Goal: Task Accomplishment & Management: Use online tool/utility

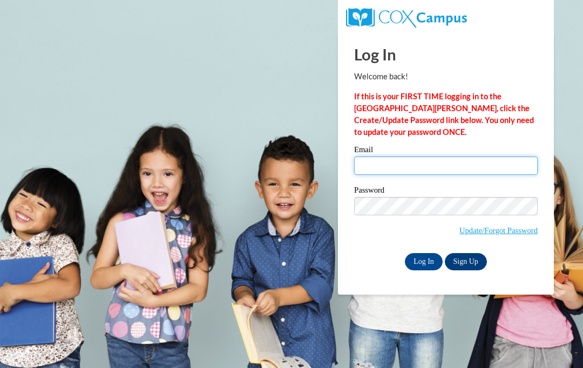
click at [430, 160] on input "Email" at bounding box center [446, 166] width 184 height 18
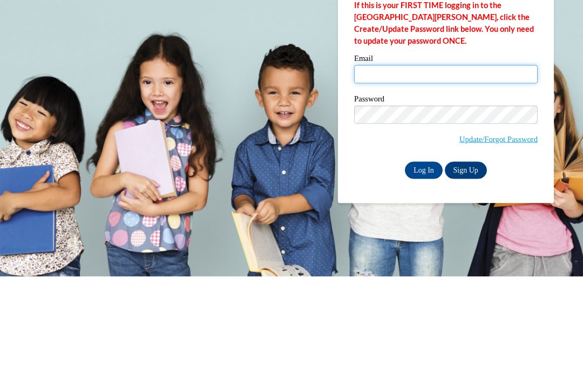
type input "a"
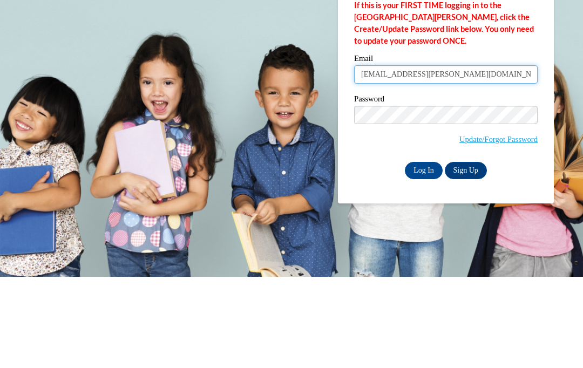
type input "Abby.Kirkland@brighthorizons.com"
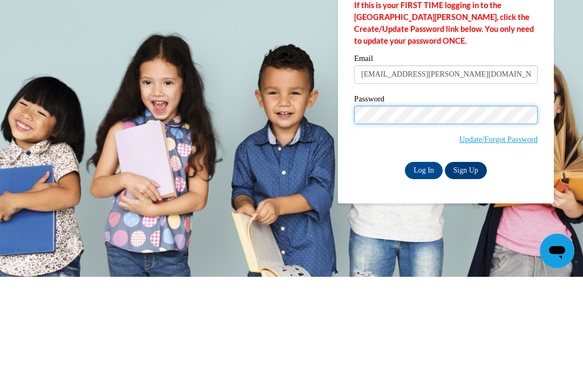
click at [424, 253] on input "Log In" at bounding box center [424, 261] width 38 height 17
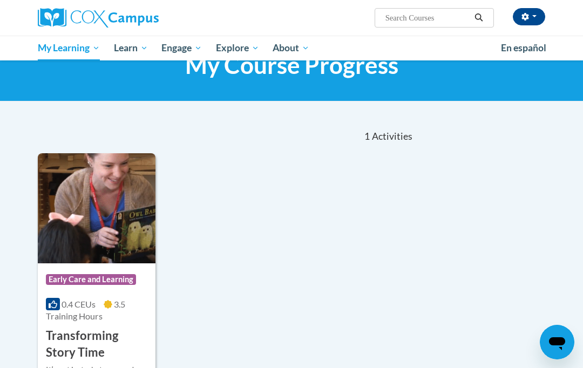
scroll to position [43, 0]
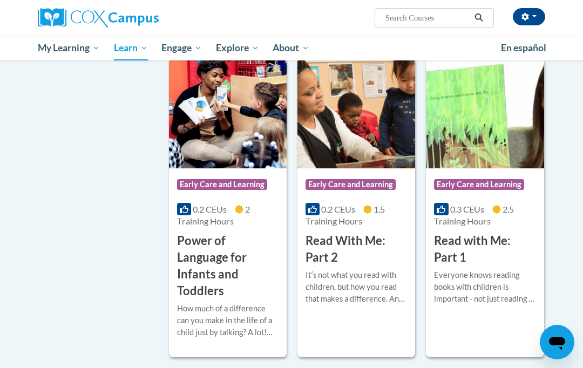
scroll to position [601, 0]
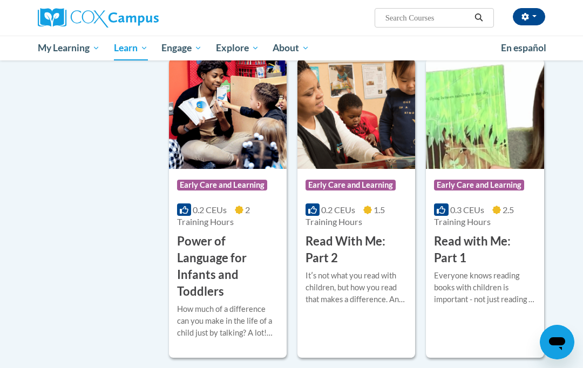
click at [193, 266] on h3 "Power of Language for Infants and Toddlers" at bounding box center [227, 266] width 101 height 66
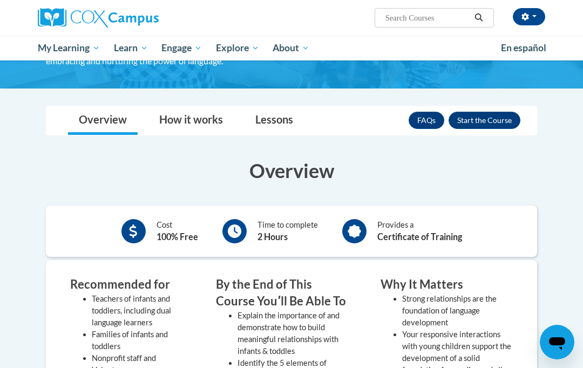
scroll to position [139, 0]
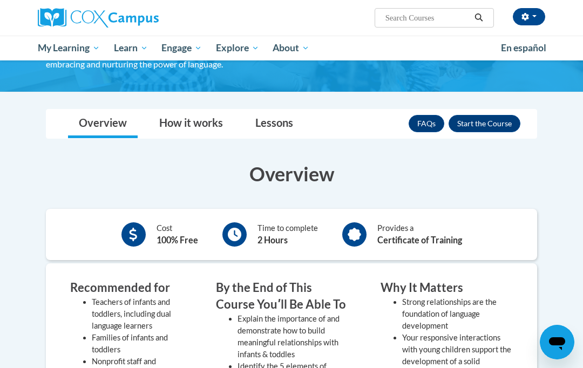
click at [500, 124] on button "Enroll" at bounding box center [485, 123] width 72 height 17
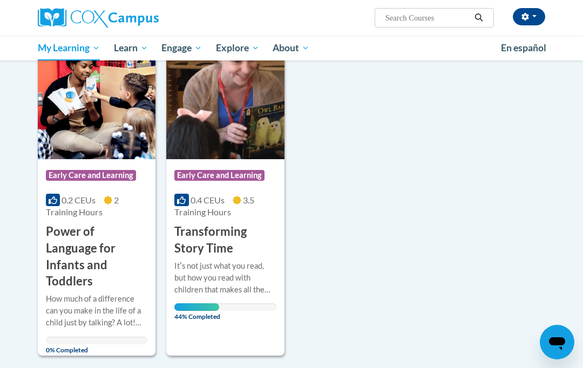
scroll to position [150, 0]
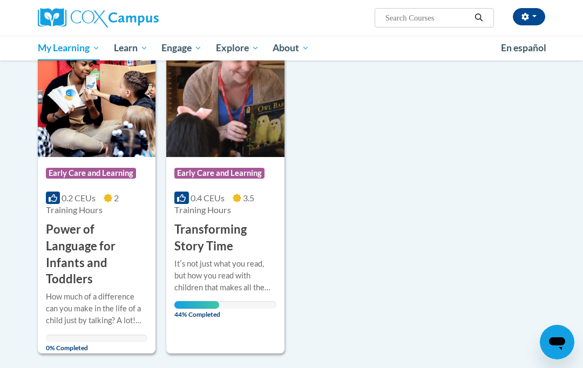
click at [208, 250] on h3 "Transforming Story Time" at bounding box center [224, 237] width 101 height 33
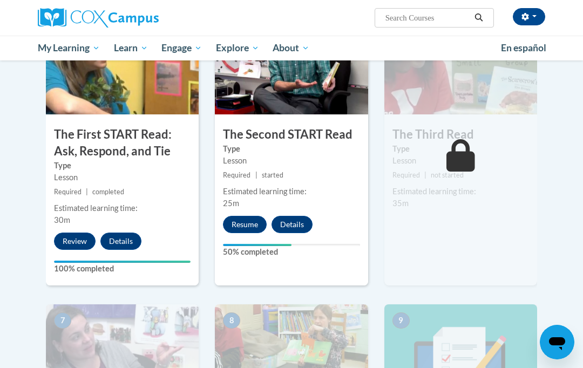
scroll to position [592, 0]
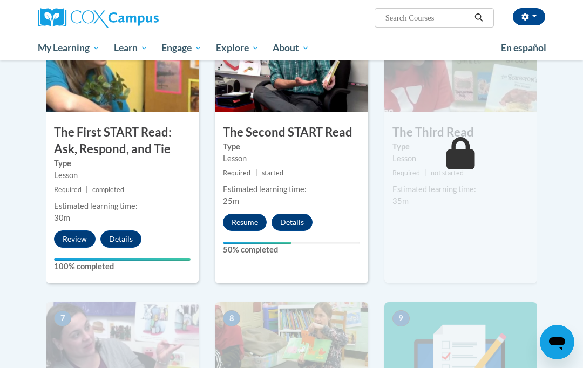
click at [238, 224] on button "Resume" at bounding box center [245, 222] width 44 height 17
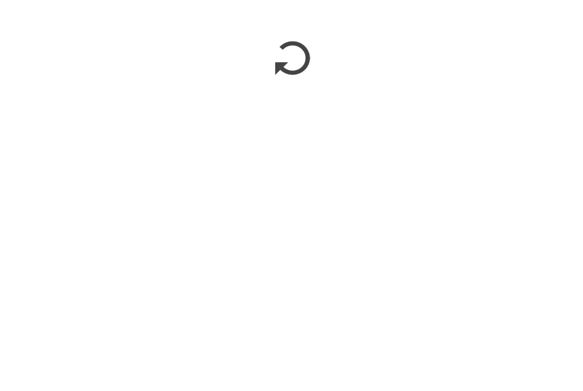
scroll to position [421, 0]
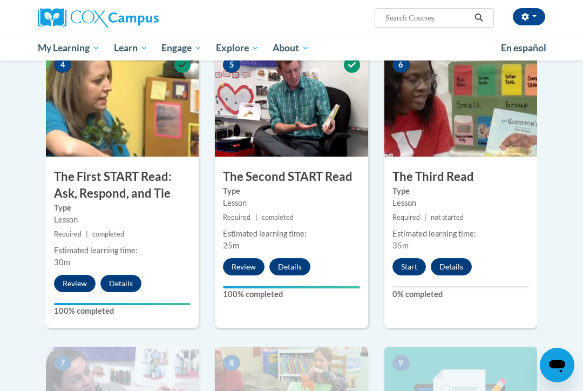
scroll to position [550, 0]
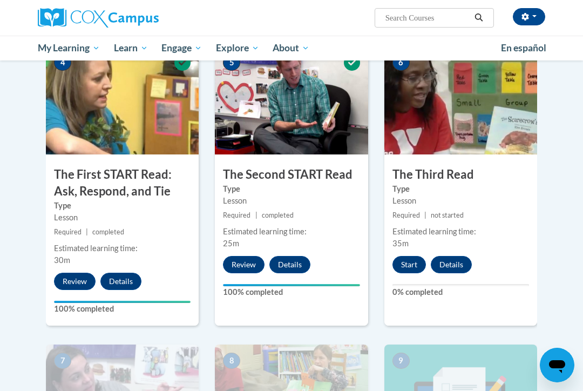
click at [396, 262] on button "Start" at bounding box center [408, 264] width 33 height 17
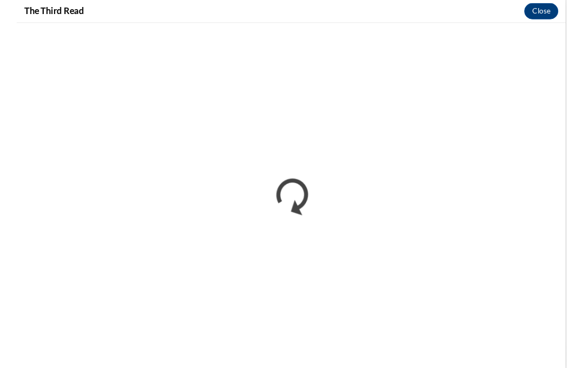
scroll to position [680, 0]
